Goal: Task Accomplishment & Management: Use online tool/utility

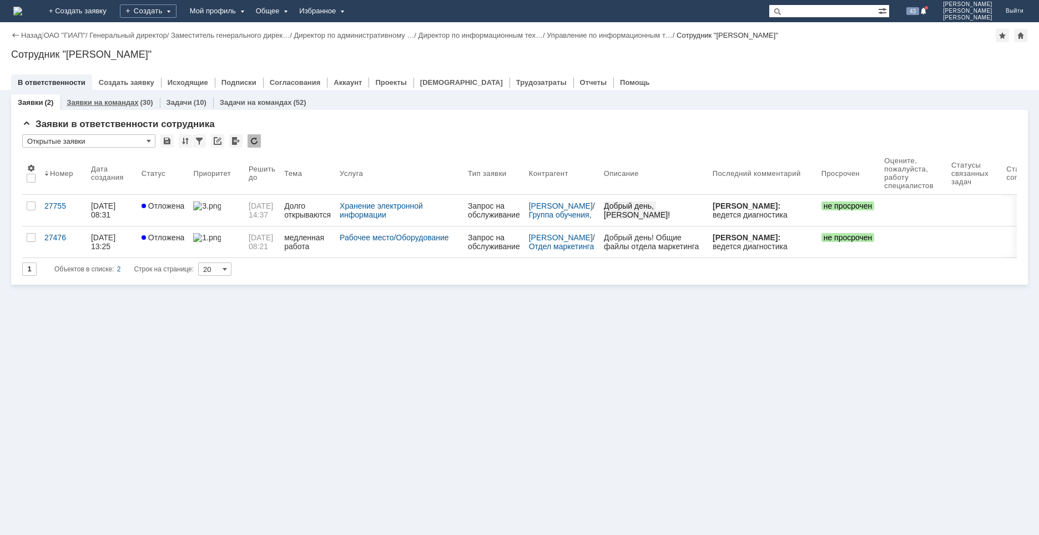
click at [90, 98] on link "Заявки на командах" at bounding box center [103, 102] width 72 height 8
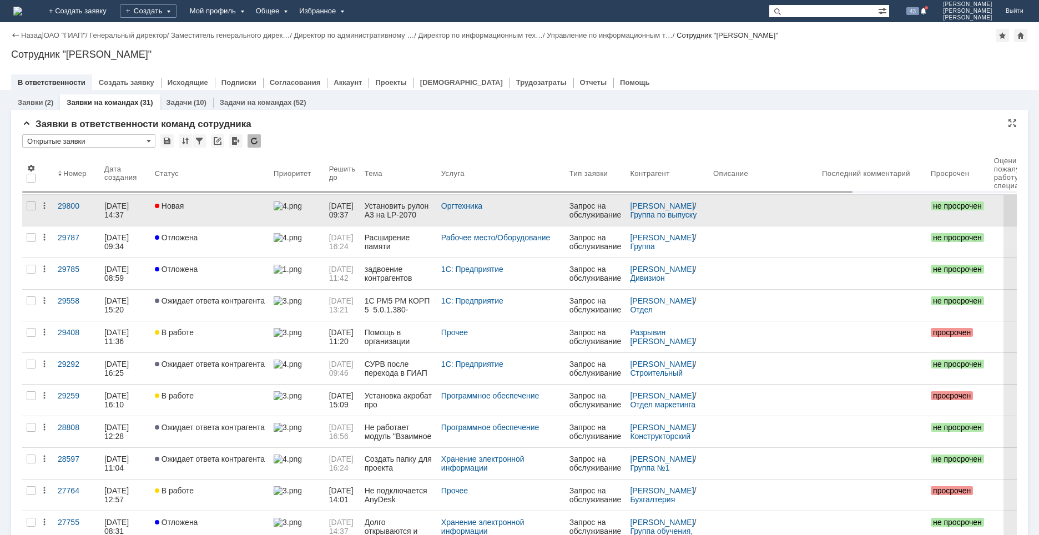
click at [205, 215] on link "Новая" at bounding box center [209, 210] width 119 height 31
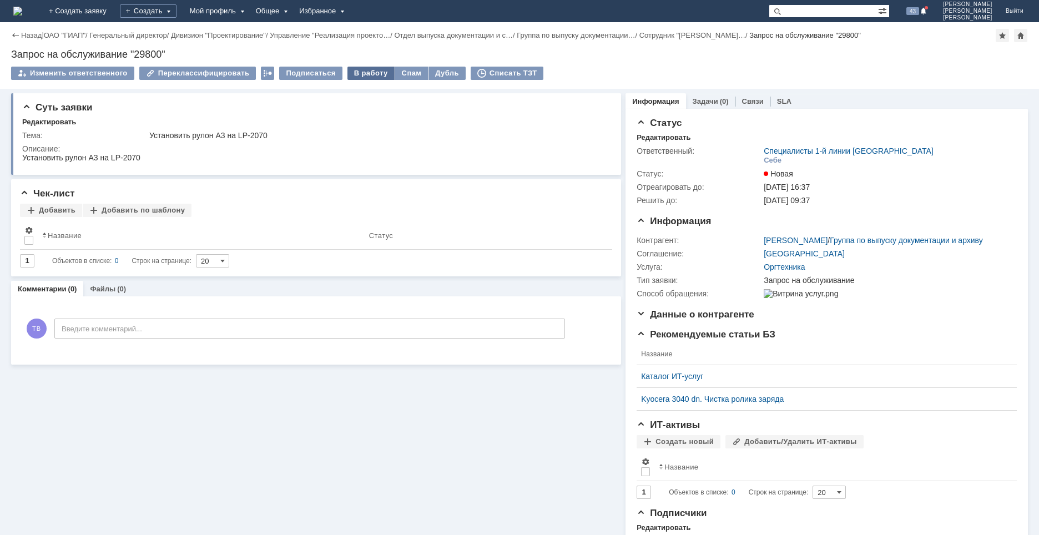
click at [355, 75] on div "В работу" at bounding box center [371, 73] width 47 height 13
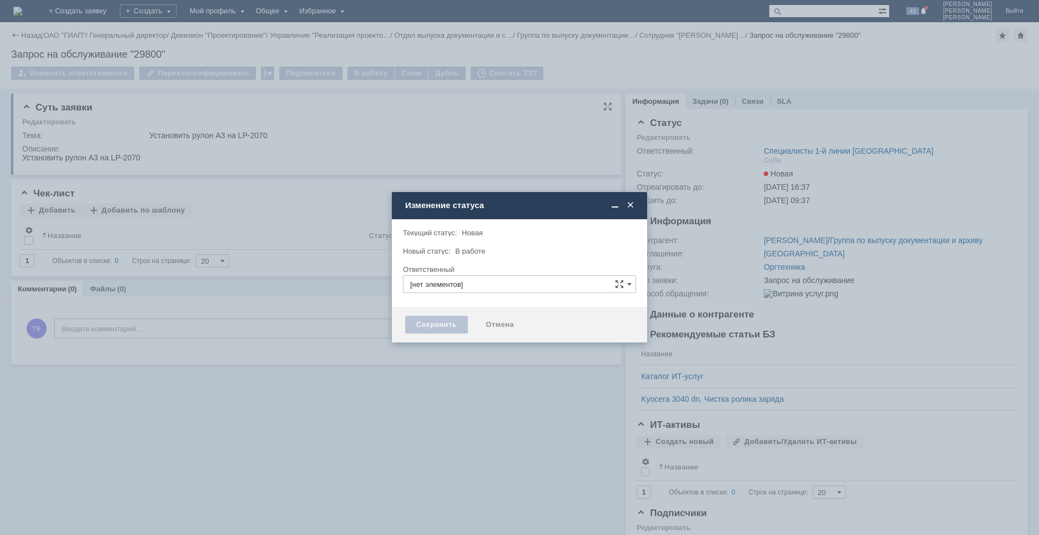
type input "Специалисты 1-й линии [GEOGRAPHIC_DATA]"
type input "[PERSON_NAME]"
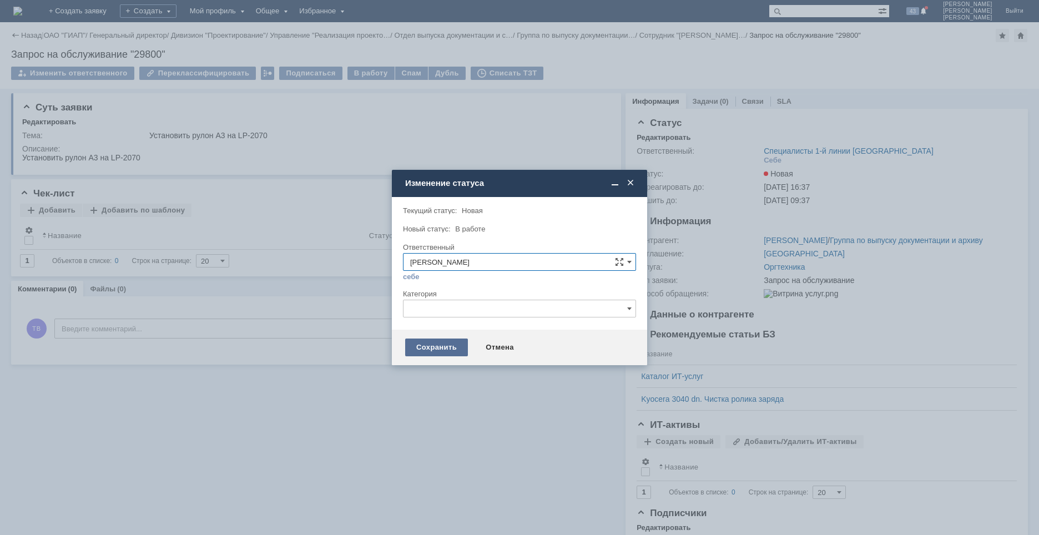
click at [440, 346] on div "Сохранить" at bounding box center [436, 348] width 63 height 18
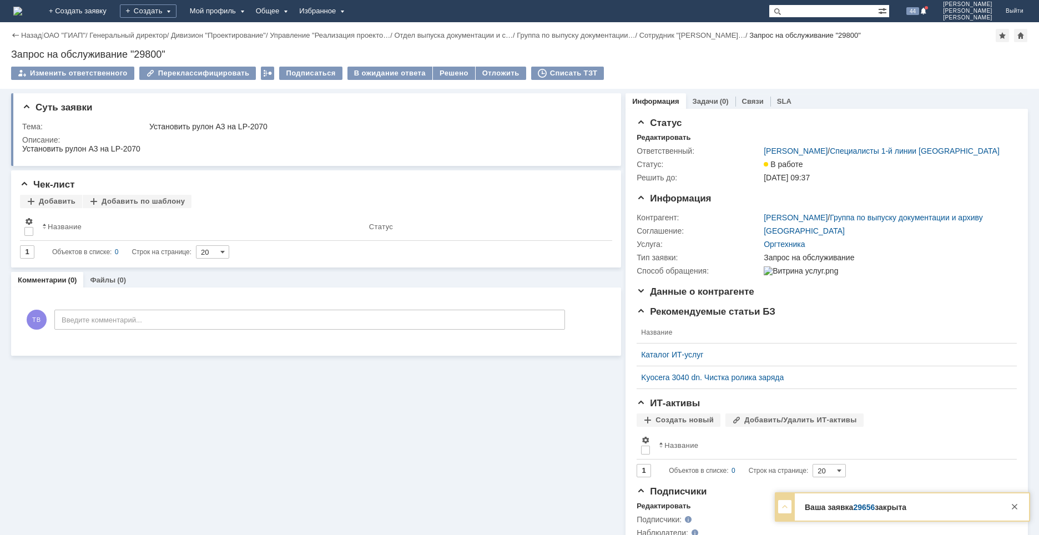
click at [785, 506] on div at bounding box center [784, 506] width 13 height 13
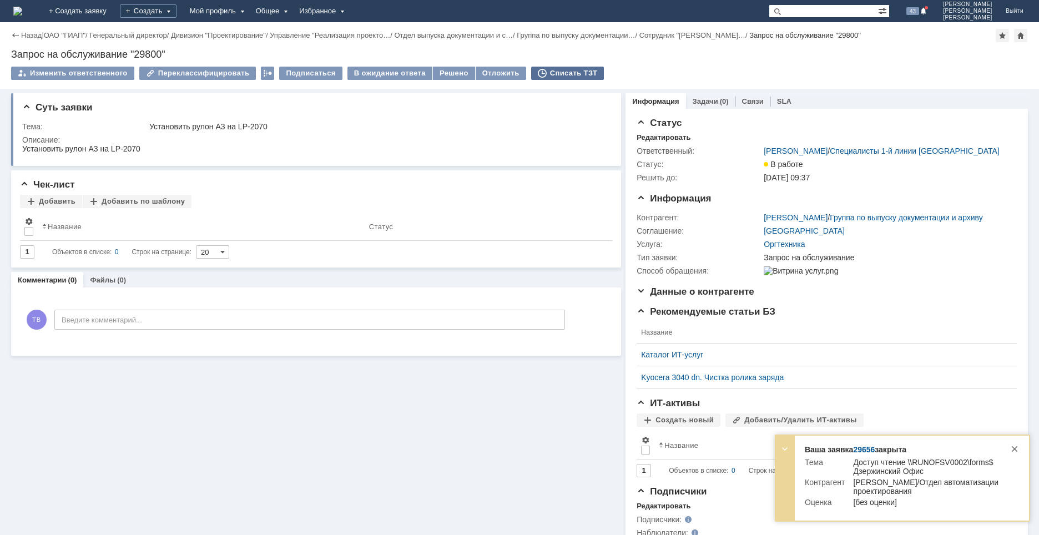
click at [552, 72] on div "Списать ТЗТ" at bounding box center [567, 73] width 73 height 13
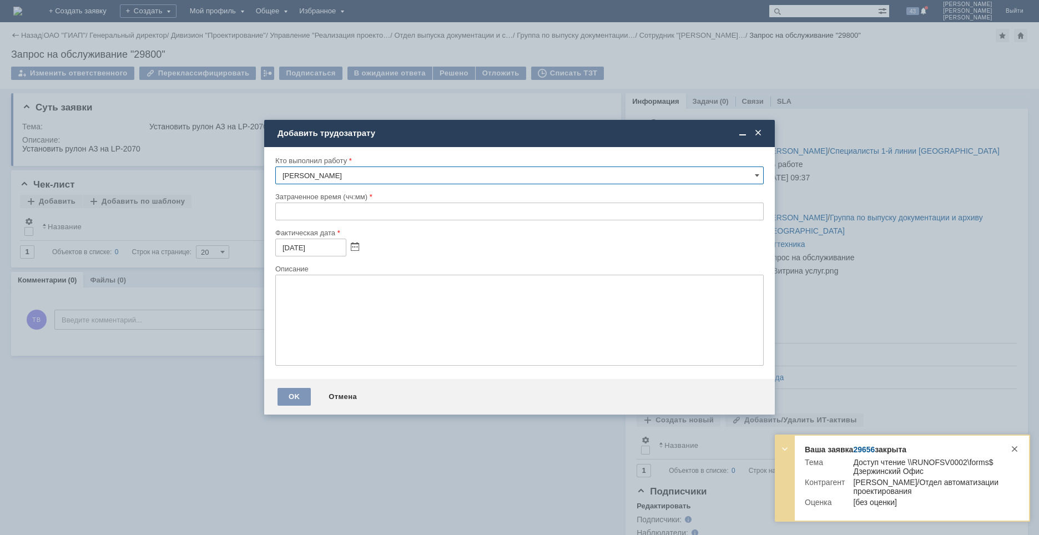
click at [281, 215] on input "text" at bounding box center [519, 212] width 489 height 18
type input "00:15"
click at [321, 297] on textarea at bounding box center [519, 320] width 489 height 91
type textarea "ecnfyjdrf"
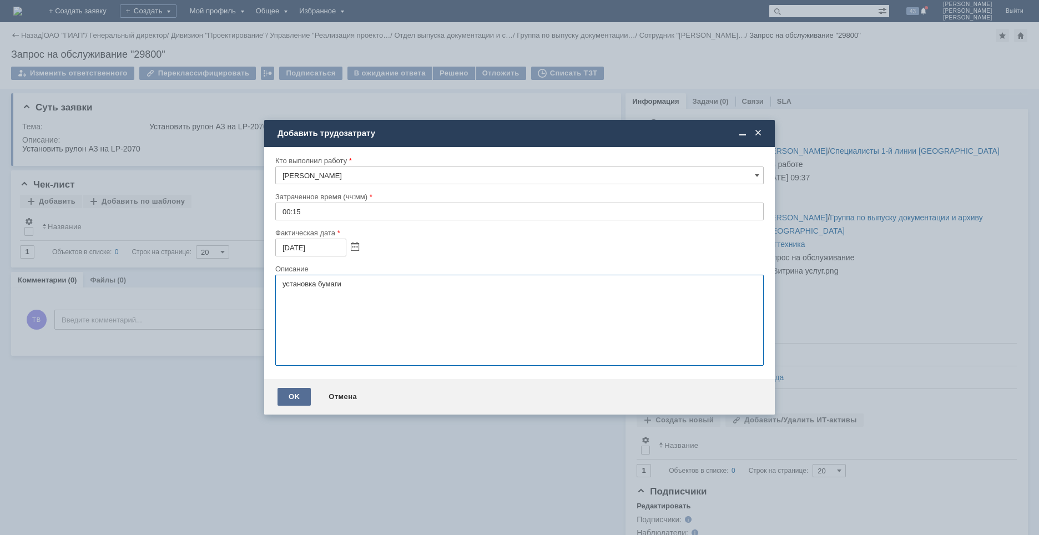
type textarea "установка бумаги"
click at [291, 399] on div "OK" at bounding box center [294, 397] width 33 height 18
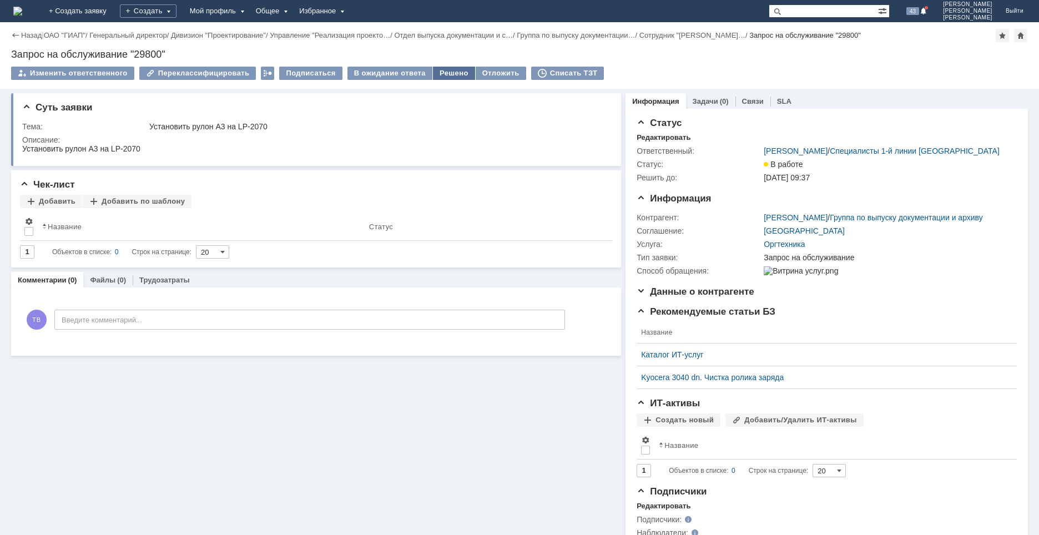
click at [443, 73] on div "Решено" at bounding box center [454, 73] width 42 height 13
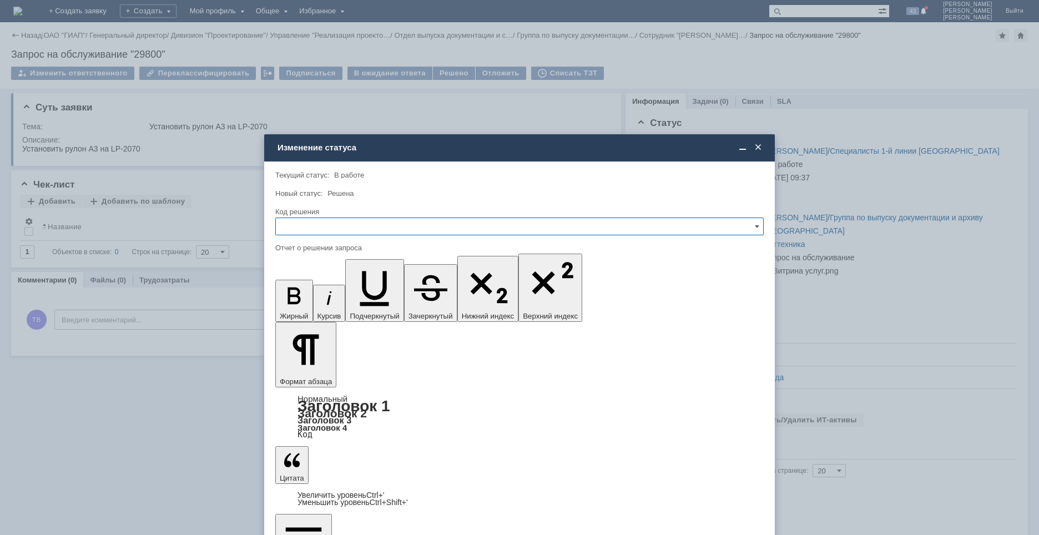
click at [372, 225] on input "text" at bounding box center [519, 227] width 489 height 18
click at [306, 300] on span "Решено" at bounding box center [520, 302] width 474 height 9
type input "Решено"
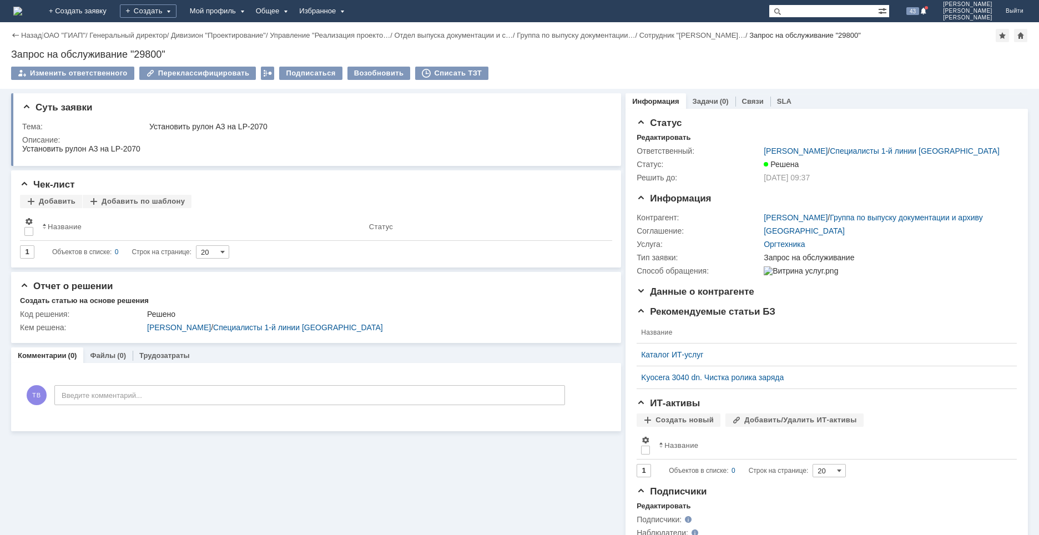
click at [22, 8] on img at bounding box center [17, 11] width 9 height 9
